Goal: Information Seeking & Learning: Learn about a topic

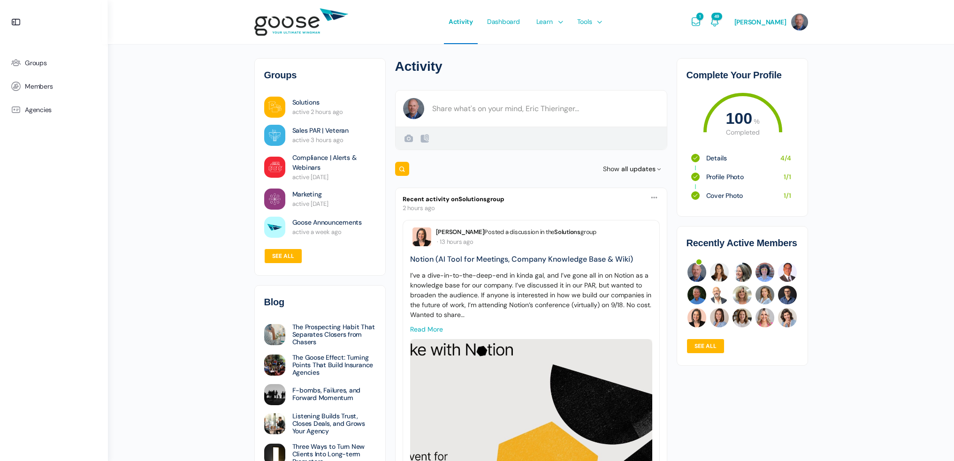
click at [305, 131] on link "Sales PAR | Veteran" at bounding box center [320, 131] width 56 height 10
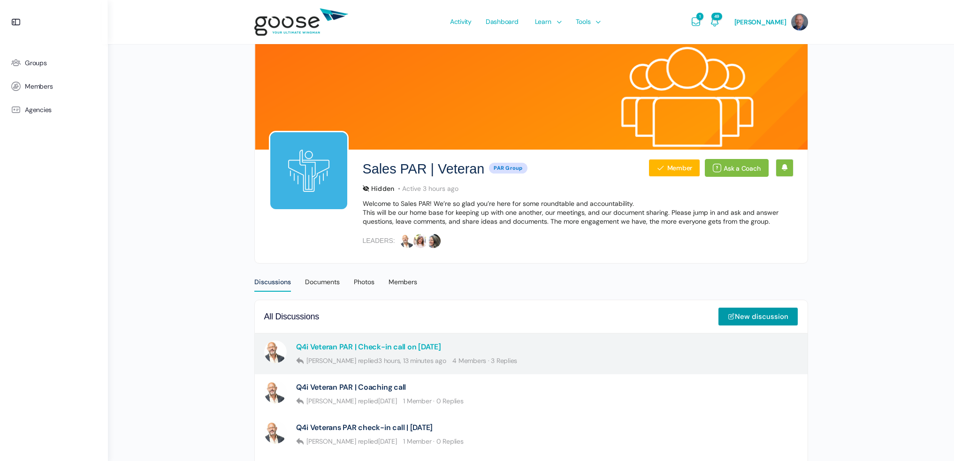
click at [328, 344] on link "Q4i Veteran PAR | Check-in call on [DATE]" at bounding box center [368, 347] width 145 height 9
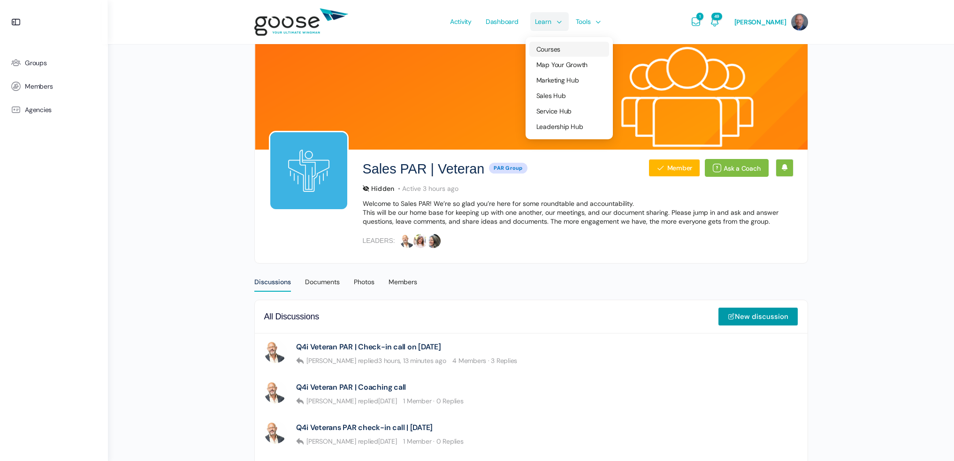
click at [555, 51] on span "Courses" at bounding box center [548, 49] width 24 height 8
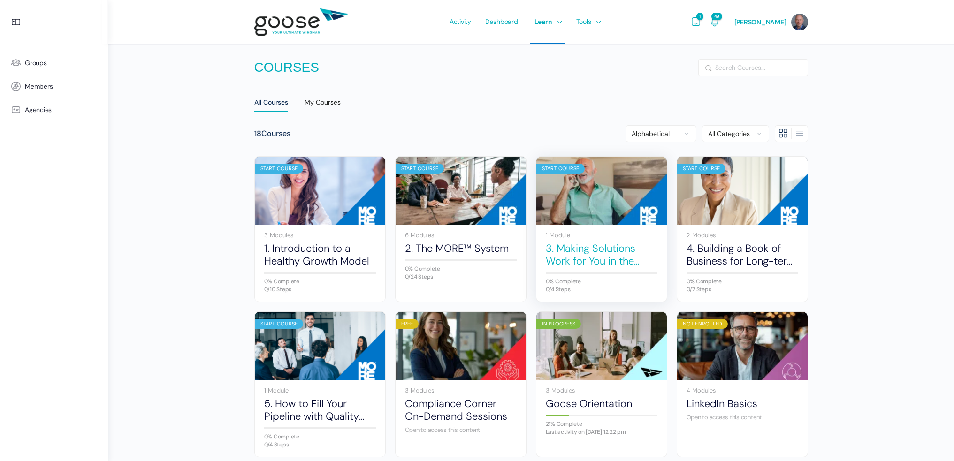
click at [583, 256] on link "3. Making Solutions Work for You in the Sales Process" at bounding box center [602, 255] width 112 height 26
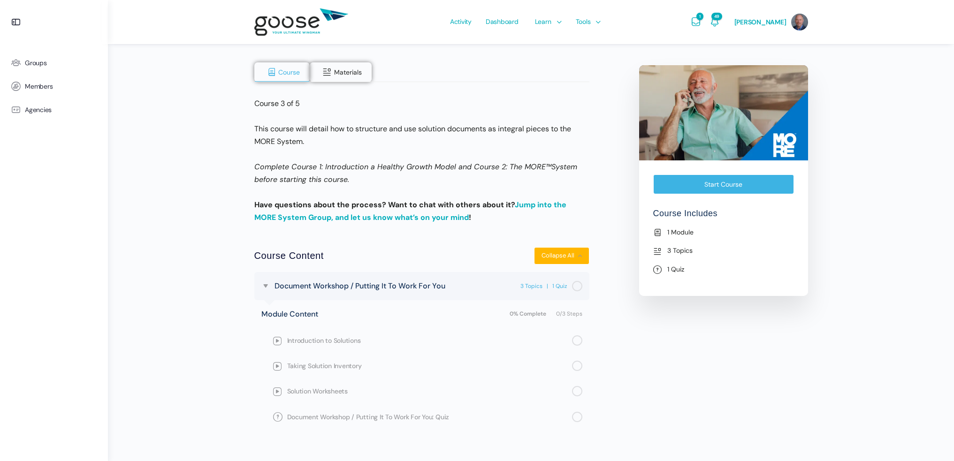
scroll to position [212, 0]
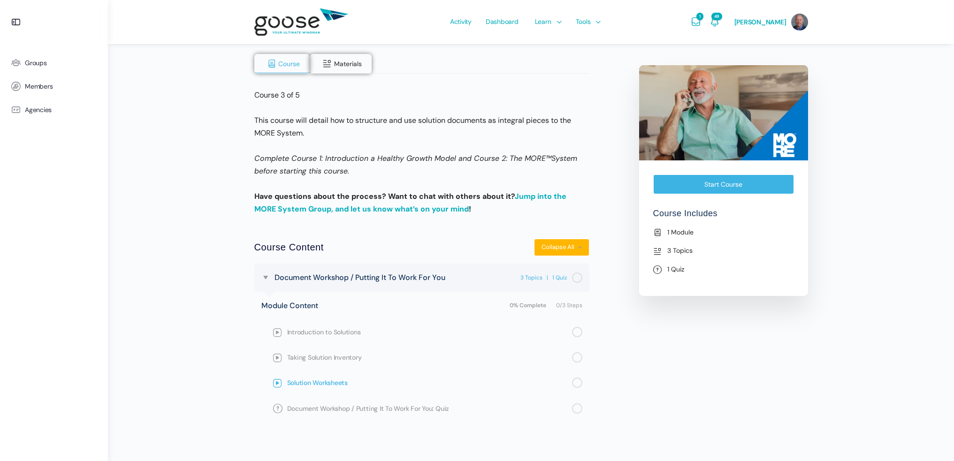
click at [332, 380] on span "Solution Worksheets" at bounding box center [429, 383] width 285 height 10
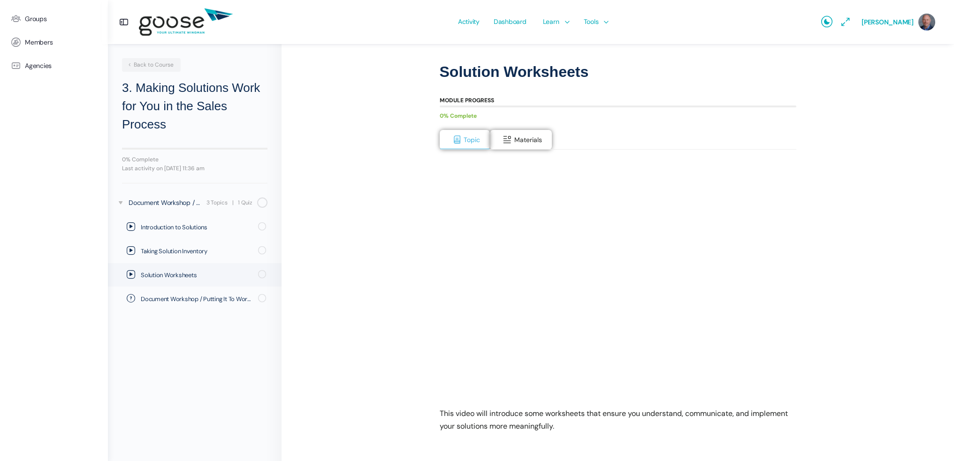
scroll to position [47, 0]
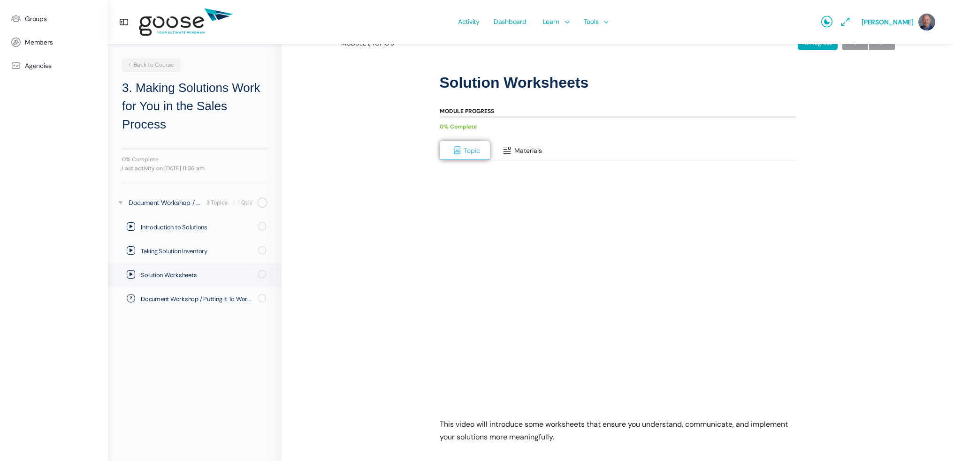
click at [526, 154] on span "Materials" at bounding box center [528, 150] width 28 height 8
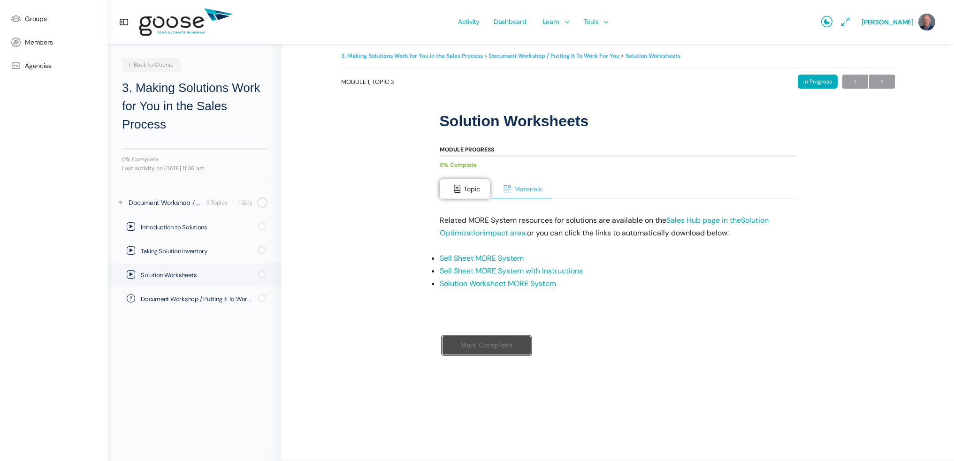
scroll to position [8, 0]
click at [483, 282] on link "Solution Worksheet MORE System" at bounding box center [498, 284] width 116 height 10
click at [152, 81] on h2 "3. Making Solutions Work for You in the Sales Process" at bounding box center [194, 106] width 145 height 55
click at [544, 23] on link "Learn" at bounding box center [555, 22] width 34 height 44
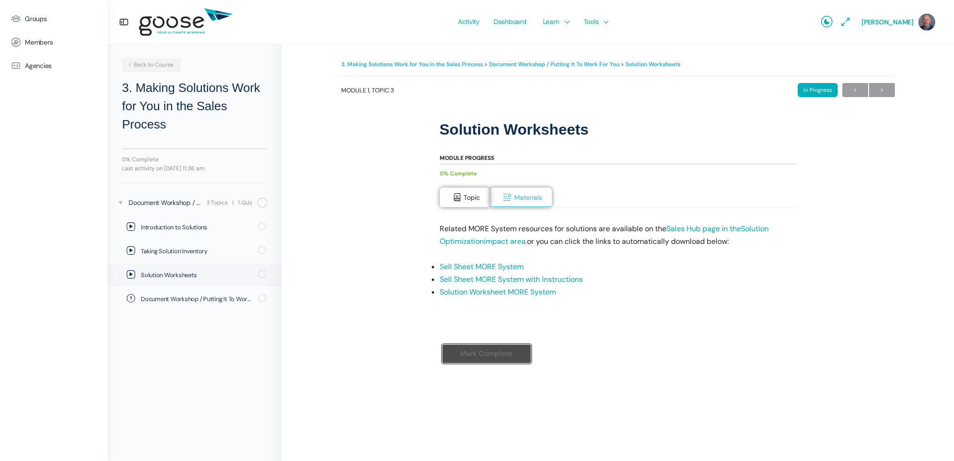
click at [556, 46] on span "Courses" at bounding box center [556, 49] width 24 height 8
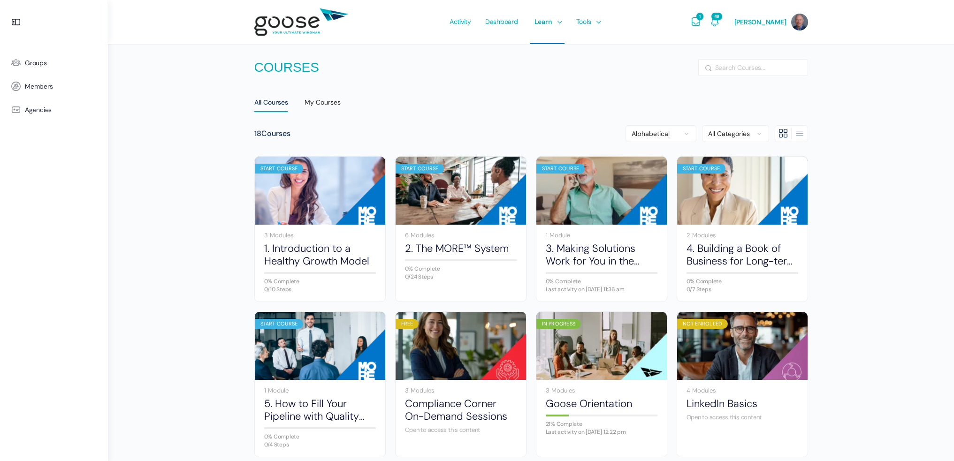
click at [280, 236] on e-page-transition at bounding box center [477, 230] width 954 height 461
click at [289, 172] on e-page-transition at bounding box center [477, 230] width 954 height 461
click at [282, 168] on div "Start Course" at bounding box center [279, 169] width 49 height 10
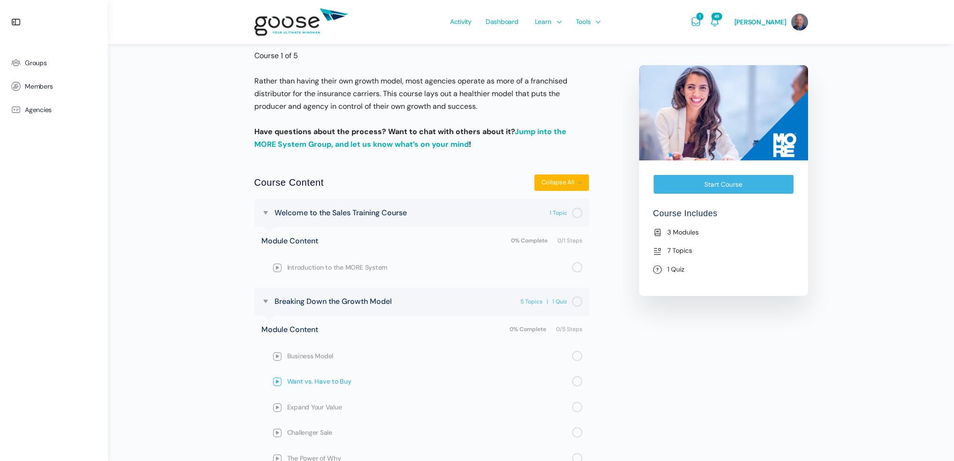
scroll to position [235, 0]
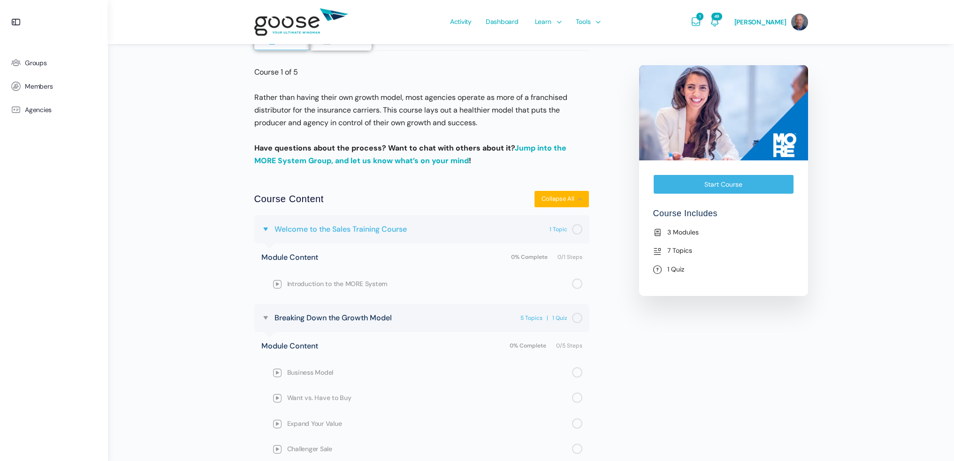
click at [302, 228] on span "Welcome to the Sales Training Course" at bounding box center [340, 229] width 132 height 13
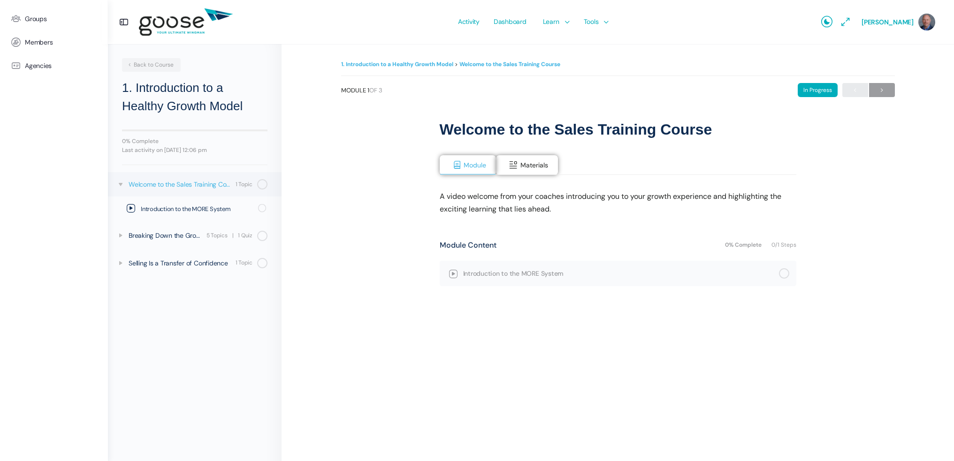
click at [197, 187] on div "Welcome to the Sales Training Course" at bounding box center [181, 184] width 104 height 10
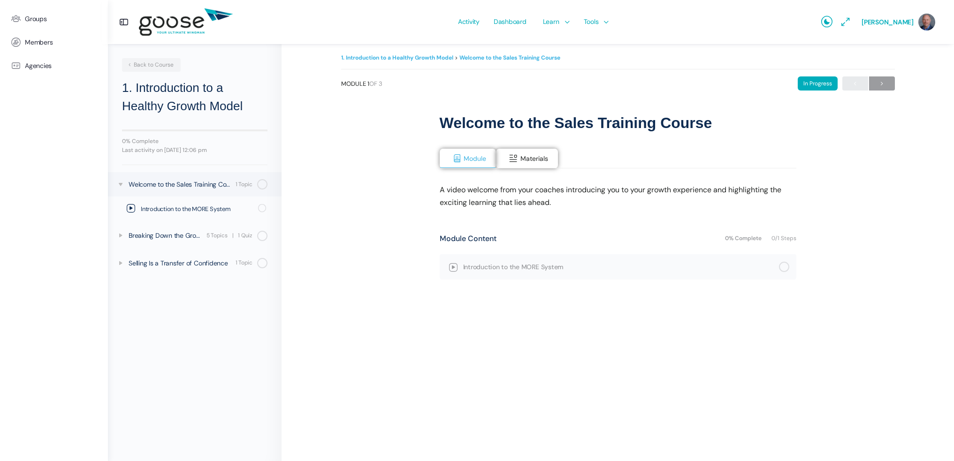
scroll to position [8, 0]
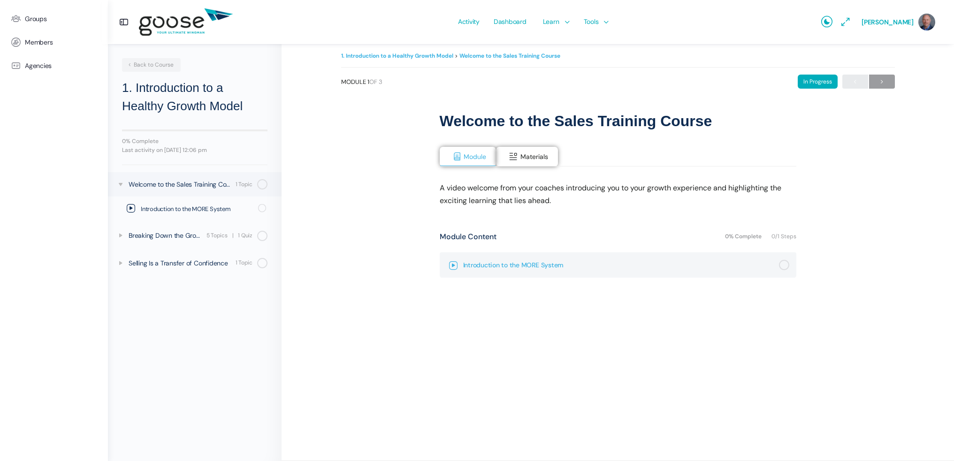
click at [486, 267] on span "Introduction to the MORE System" at bounding box center [621, 265] width 316 height 10
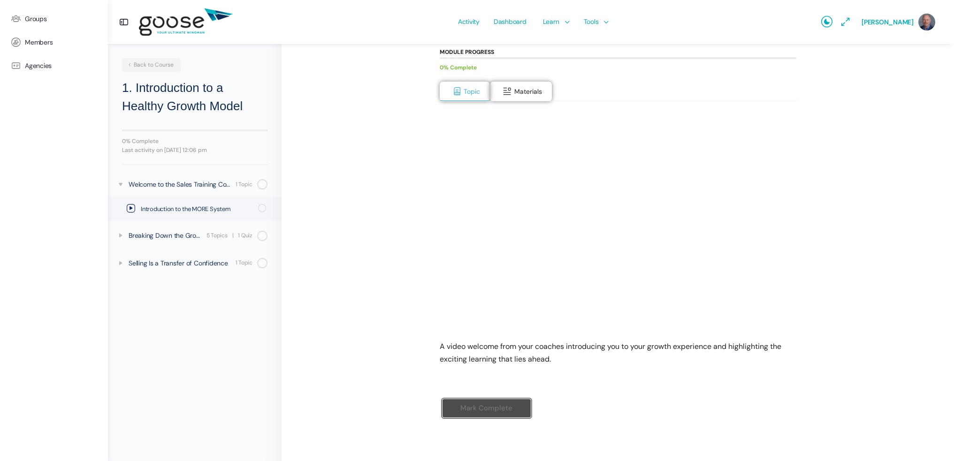
scroll to position [107, 0]
click at [464, 412] on input "Mark Complete" at bounding box center [486, 407] width 89 height 19
click at [476, 411] on input "Mark Complete" at bounding box center [486, 407] width 89 height 19
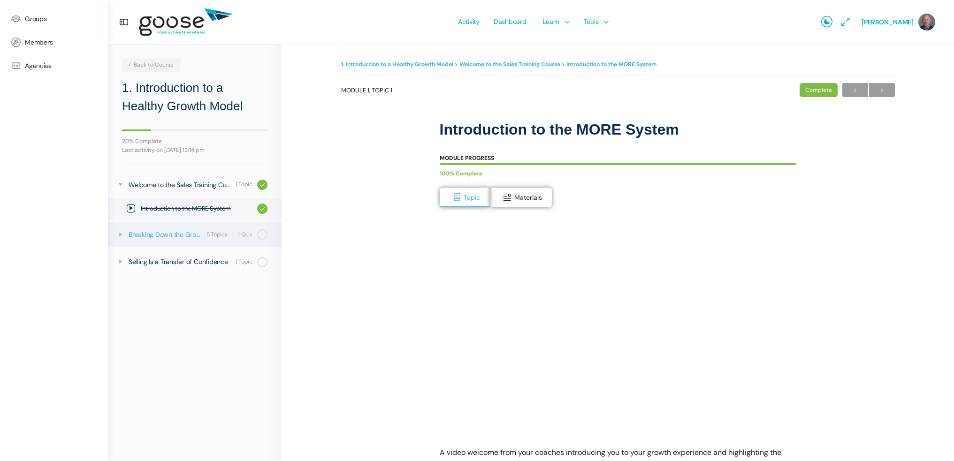
click at [142, 235] on div "Breaking Down the Growth Model" at bounding box center [166, 234] width 75 height 10
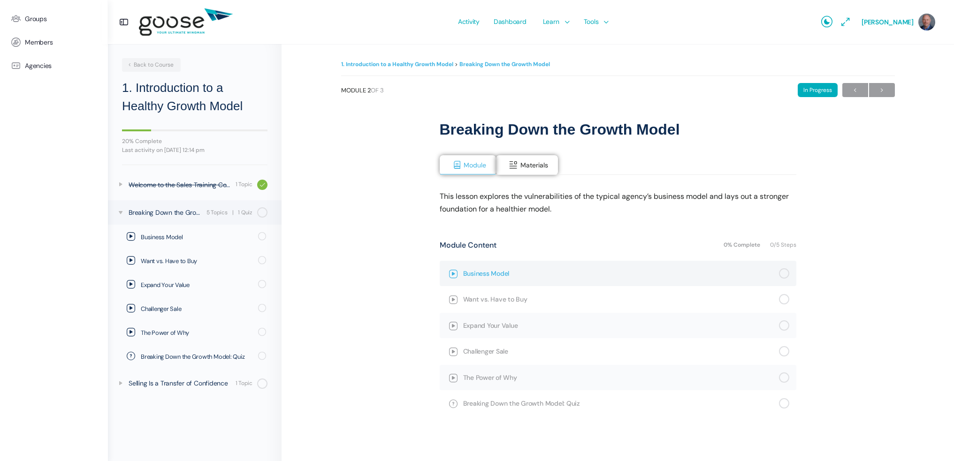
click at [469, 271] on span "Business Model" at bounding box center [621, 273] width 316 height 10
